Goal: Task Accomplishment & Management: Manage account settings

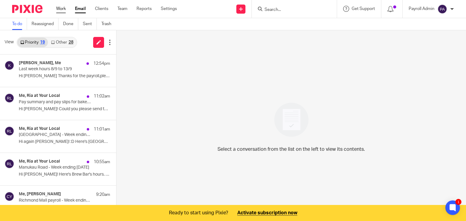
click at [59, 7] on link "Work" at bounding box center [61, 9] width 10 height 6
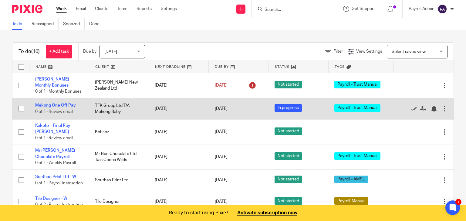
click at [56, 108] on link "Mekong One Off Pay" at bounding box center [55, 105] width 41 height 4
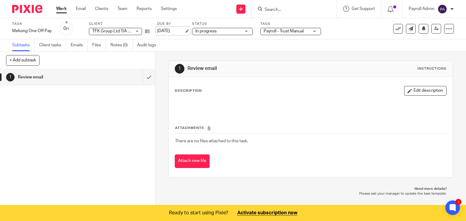
click at [184, 31] on link "[DATE]" at bounding box center [170, 31] width 27 height 6
click at [59, 11] on link "Work" at bounding box center [61, 9] width 11 height 6
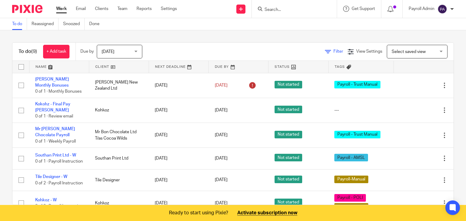
click at [333, 52] on span "Filter" at bounding box center [338, 51] width 10 height 4
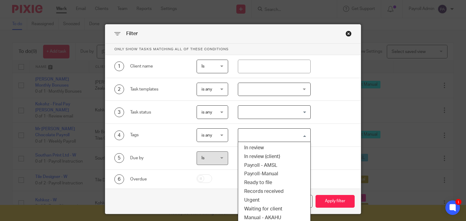
click at [302, 134] on input "Search for option" at bounding box center [273, 135] width 68 height 11
click at [272, 165] on li "Payroll - AMSL" at bounding box center [274, 165] width 72 height 9
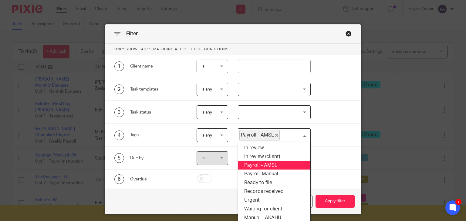
click at [300, 135] on input "Search for option" at bounding box center [293, 135] width 27 height 11
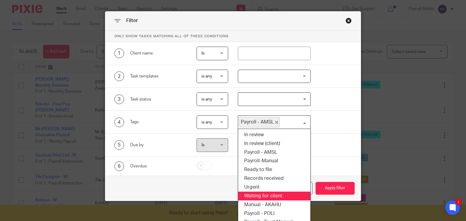
scroll to position [20, 0]
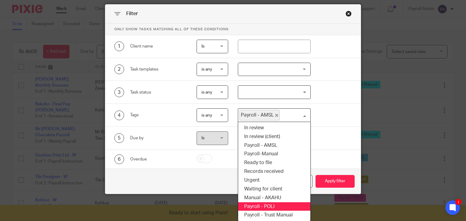
click at [269, 204] on li "Payroll - POLI" at bounding box center [274, 207] width 72 height 9
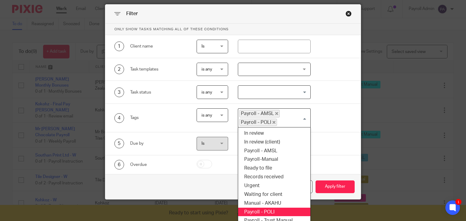
click at [303, 119] on input "Search for option" at bounding box center [291, 122] width 29 height 7
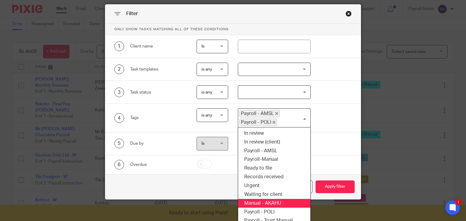
scroll to position [25, 0]
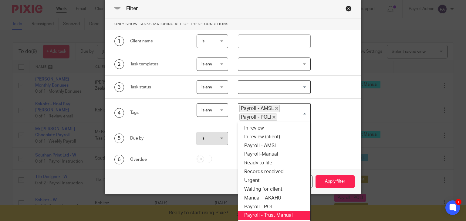
click at [283, 212] on li "Payroll - Trust Manual" at bounding box center [274, 215] width 72 height 9
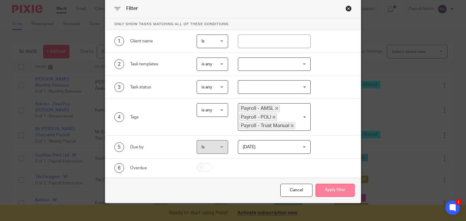
click at [330, 189] on button "Apply filter" at bounding box center [334, 190] width 39 height 13
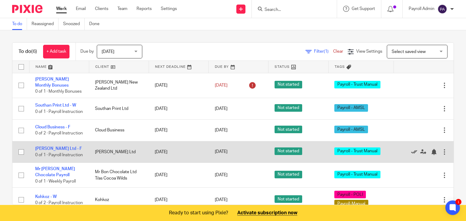
click at [411, 155] on icon at bounding box center [414, 152] width 6 height 6
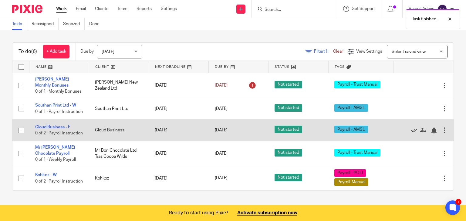
click at [411, 134] on icon at bounding box center [414, 131] width 6 height 6
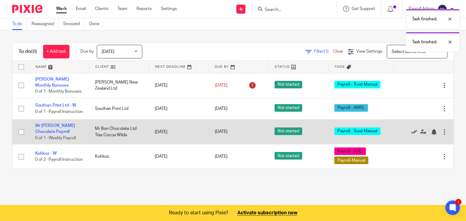
click at [411, 135] on icon at bounding box center [414, 132] width 6 height 6
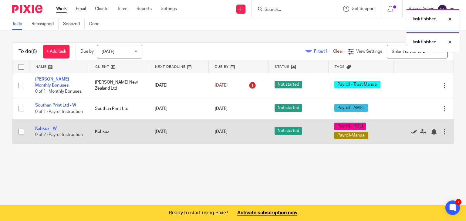
click at [411, 135] on icon at bounding box center [414, 132] width 6 height 6
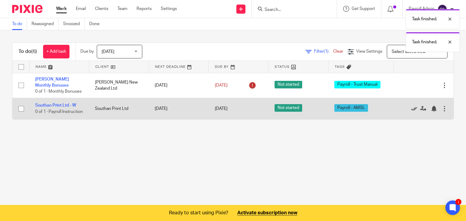
click at [411, 112] on icon at bounding box center [414, 109] width 6 height 6
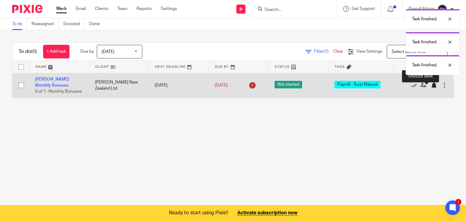
click at [430, 89] on div at bounding box center [433, 85] width 6 height 6
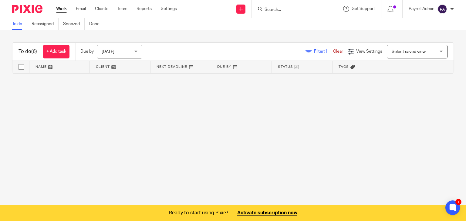
click at [328, 49] on div "Filter (1) Clear" at bounding box center [326, 52] width 42 height 6
click at [333, 50] on link "Clear" at bounding box center [338, 51] width 10 height 4
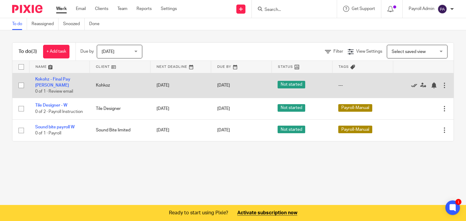
click at [411, 82] on icon at bounding box center [414, 85] width 6 height 6
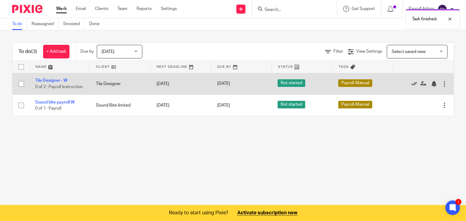
click at [411, 84] on icon at bounding box center [414, 84] width 6 height 6
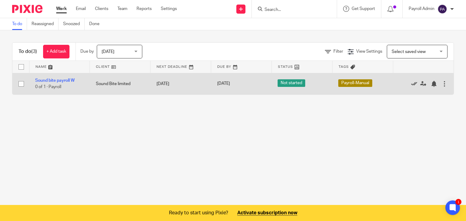
click at [411, 83] on icon at bounding box center [414, 84] width 6 height 6
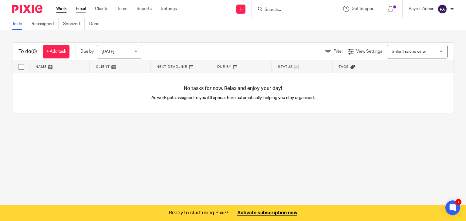
click at [80, 9] on link "Email" at bounding box center [81, 9] width 10 height 6
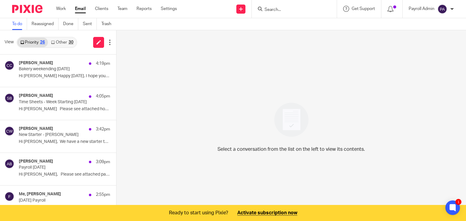
click at [63, 42] on link "Other 30" at bounding box center [62, 43] width 28 height 10
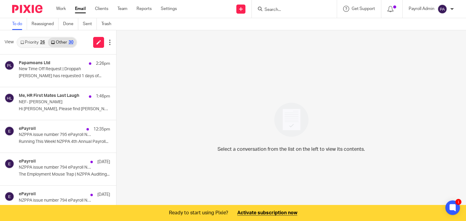
scroll to position [15, 0]
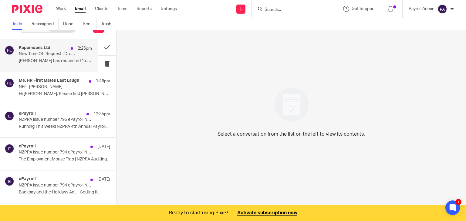
click at [51, 54] on p "New Time Off Request | Droppah" at bounding box center [48, 54] width 59 height 5
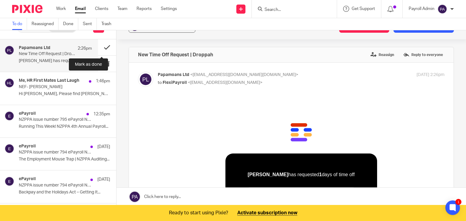
scroll to position [0, 0]
click at [104, 45] on button at bounding box center [107, 47] width 18 height 16
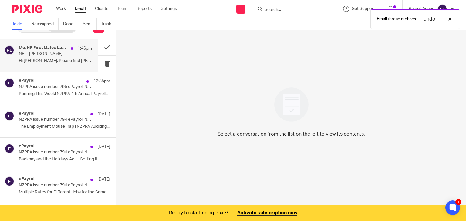
click at [37, 52] on p "NEF- [PERSON_NAME]" at bounding box center [48, 54] width 59 height 5
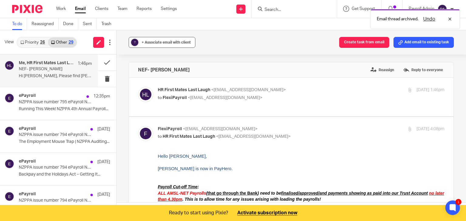
click at [164, 44] on span "+ Associate email with client" at bounding box center [166, 43] width 49 height 4
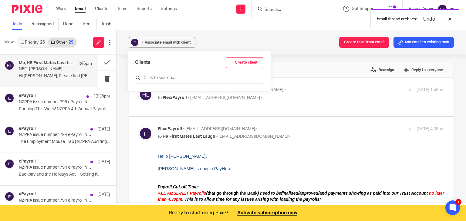
click at [166, 77] on input "text" at bounding box center [199, 78] width 128 height 6
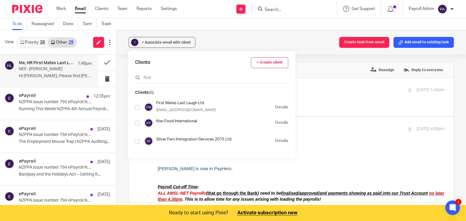
type input "first"
click at [138, 109] on input "checkbox" at bounding box center [137, 107] width 5 height 5
checkbox input "true"
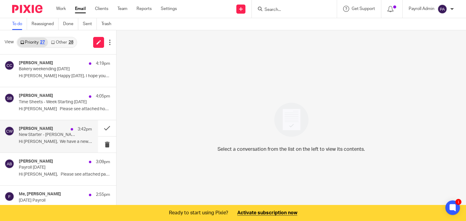
click at [51, 139] on p "Hi [PERSON_NAME], We have a new starter to be..." at bounding box center [55, 141] width 73 height 5
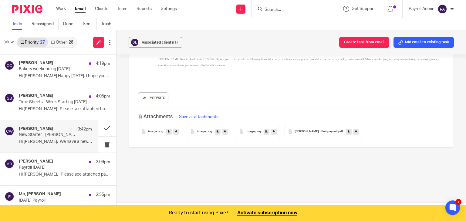
scroll to position [15, 0]
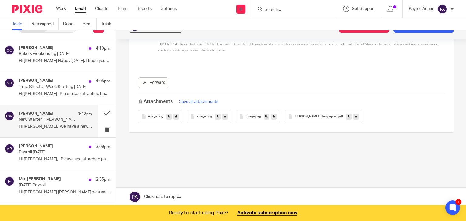
click at [171, 196] on link at bounding box center [290, 197] width 349 height 18
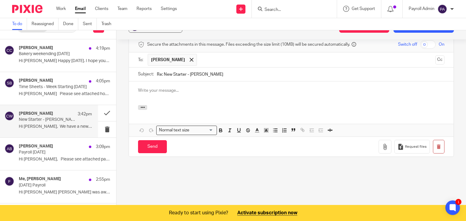
scroll to position [0, 0]
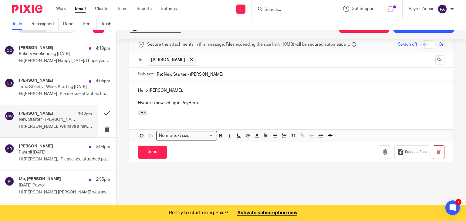
click at [135, 98] on div "Hello [PERSON_NAME], [PERSON_NAME] is now set up in PayHero." at bounding box center [291, 96] width 324 height 29
click at [223, 100] on p "Hyrum is now set up in PayHero." at bounding box center [297, 103] width 294 height 6
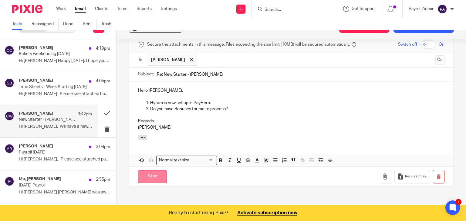
click at [147, 170] on input "Send" at bounding box center [152, 176] width 29 height 13
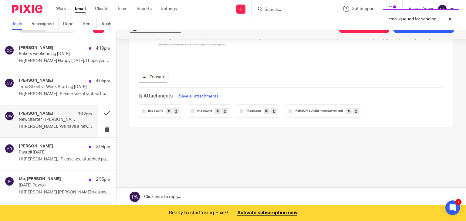
scroll to position [364, 0]
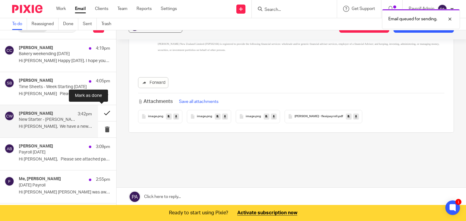
click at [100, 113] on button at bounding box center [107, 113] width 18 height 16
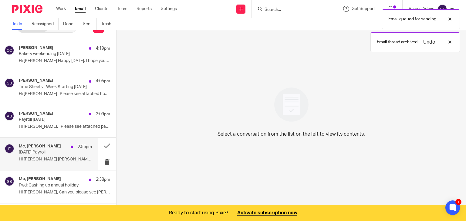
click at [37, 150] on p "[DATE] Payroll" at bounding box center [48, 152] width 59 height 5
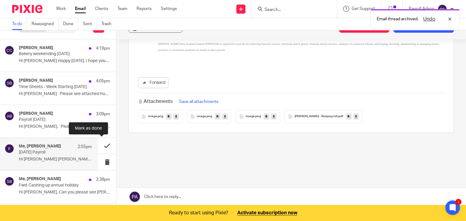
click at [100, 143] on button at bounding box center [107, 146] width 18 height 16
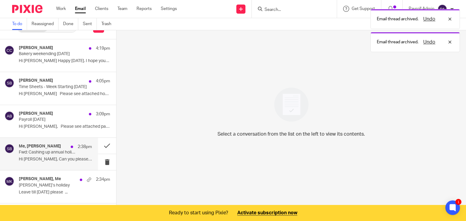
click at [34, 153] on p "Fwd: Cashing up annual holiday" at bounding box center [48, 152] width 59 height 5
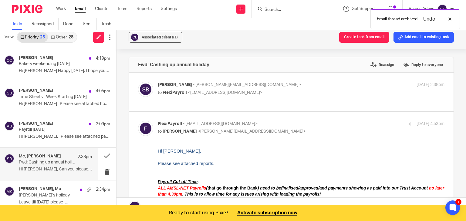
scroll to position [0, 0]
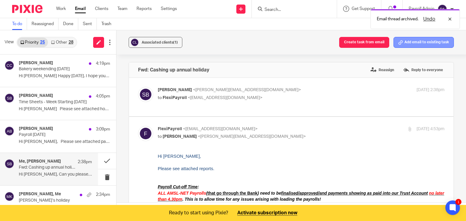
click at [407, 40] on button "Add email to existing task" at bounding box center [423, 42] width 60 height 11
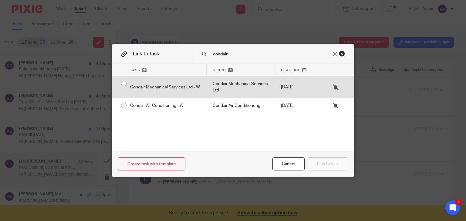
type input "condair"
click at [124, 84] on div "Condair Mechanical Services Ltd - W" at bounding box center [165, 87] width 82 height 22
radio input "true"
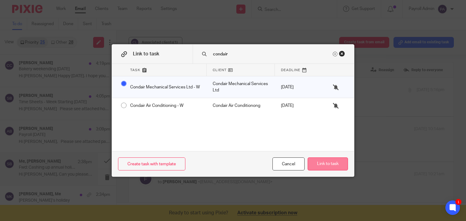
click at [329, 167] on button "Link to task" at bounding box center [327, 164] width 40 height 13
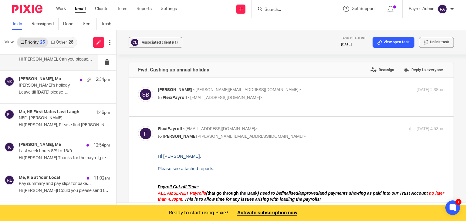
scroll to position [15, 0]
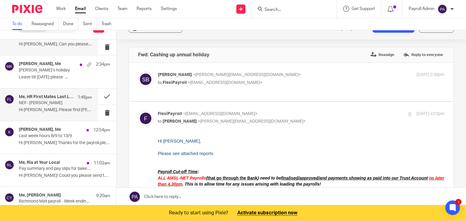
click at [39, 105] on p "NEF- [PERSON_NAME]" at bounding box center [48, 103] width 59 height 5
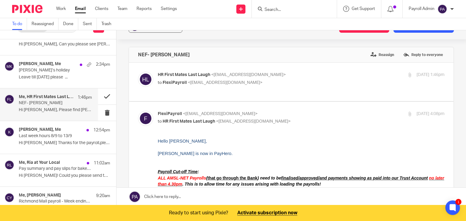
scroll to position [0, 0]
click at [101, 95] on button at bounding box center [107, 97] width 18 height 16
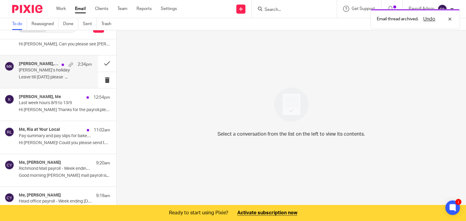
click at [40, 72] on p "[PERSON_NAME]’s holiday" at bounding box center [48, 70] width 59 height 5
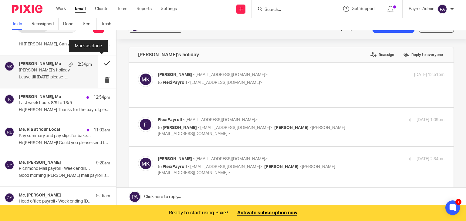
click at [102, 62] on button at bounding box center [107, 63] width 18 height 16
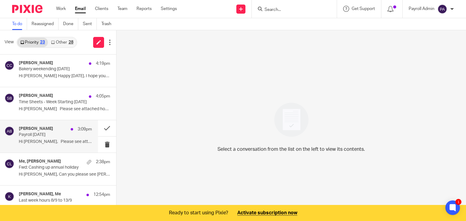
click at [49, 134] on p "Payroll [DATE]" at bounding box center [48, 134] width 59 height 5
